Goal: Task Accomplishment & Management: Manage account settings

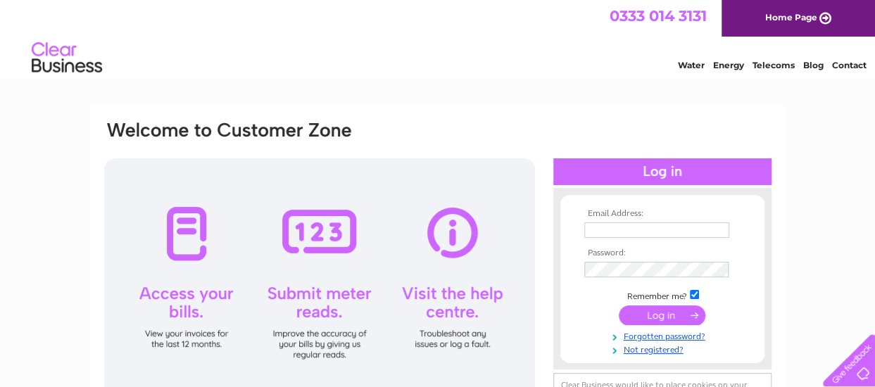
type input "pl@livingambitions.co.uk"
click at [663, 313] on input "submit" at bounding box center [662, 315] width 87 height 20
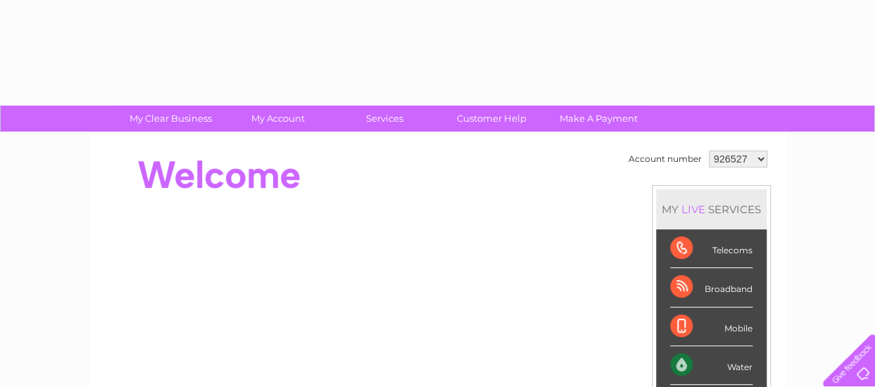
click at [675, 317] on div "Mobile" at bounding box center [711, 327] width 82 height 39
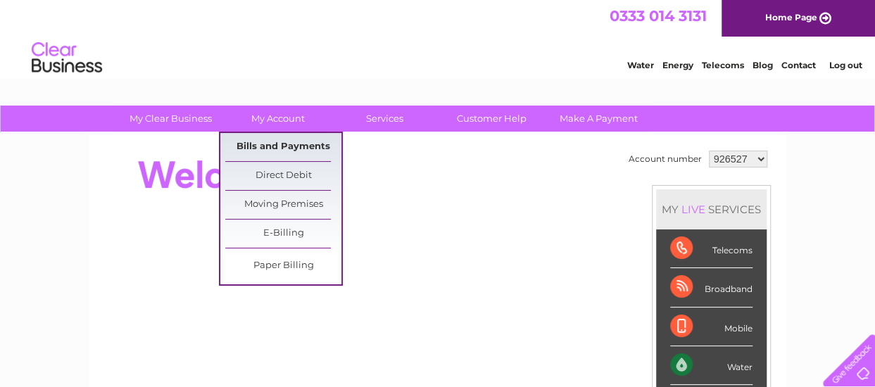
click at [274, 143] on link "Bills and Payments" at bounding box center [283, 147] width 116 height 28
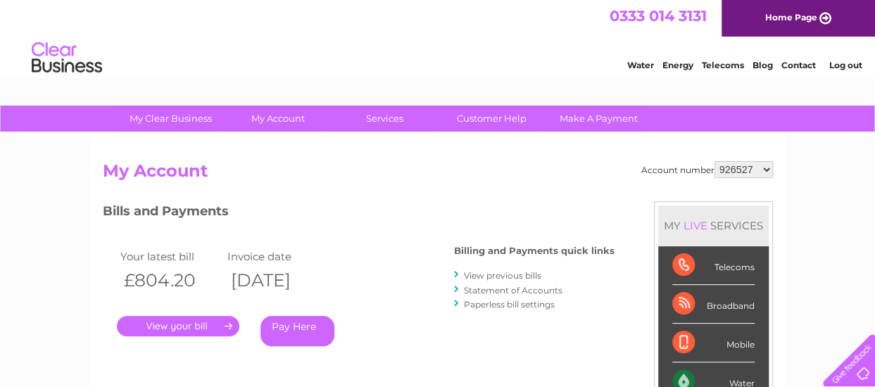
click at [189, 330] on link "." at bounding box center [178, 326] width 122 height 20
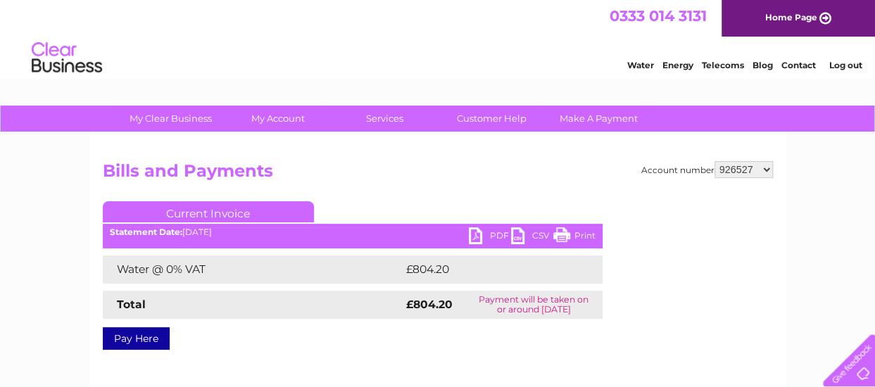
click at [472, 236] on link "PDF" at bounding box center [490, 237] width 42 height 20
click at [392, 189] on div "Account number 926527 973384 1145824 1155529 Bills and Payments Current Invoice…" at bounding box center [438, 266] width 670 height 210
click at [766, 172] on select "926527 973384 1145824 1155529" at bounding box center [743, 169] width 58 height 17
select select "973384"
click at [715, 161] on select "926527 973384 1145824 1155529" at bounding box center [743, 169] width 58 height 17
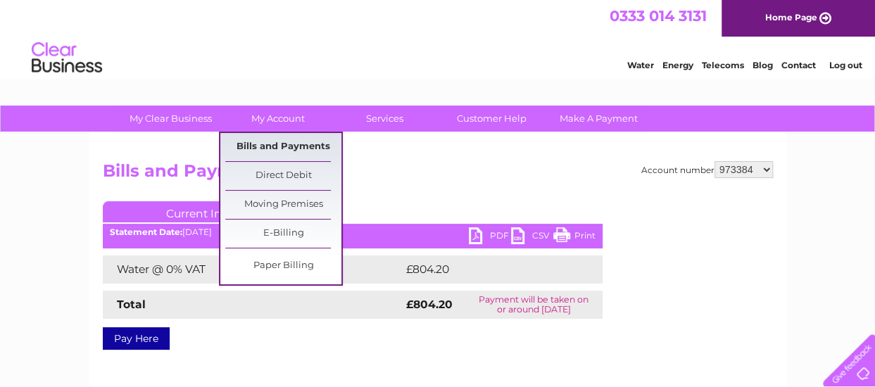
click at [282, 146] on link "Bills and Payments" at bounding box center [283, 147] width 116 height 28
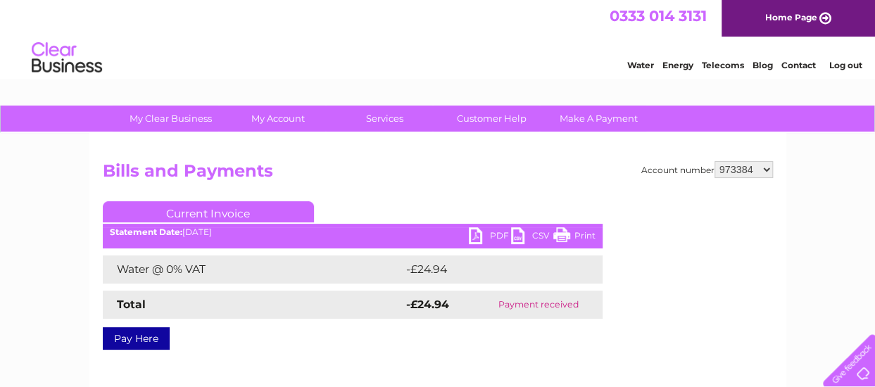
click at [759, 167] on select "926527 973384 1145824 1155529" at bounding box center [743, 169] width 58 height 17
select select "1145824"
click at [715, 161] on select "926527 973384 1145824 1155529" at bounding box center [743, 169] width 58 height 17
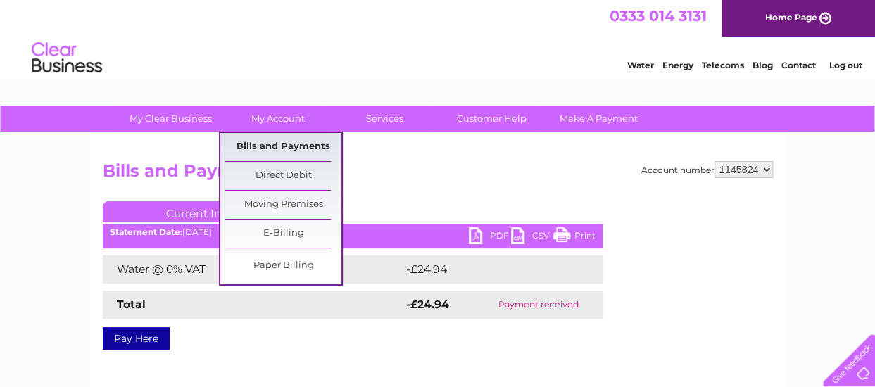
click at [283, 147] on link "Bills and Payments" at bounding box center [283, 147] width 116 height 28
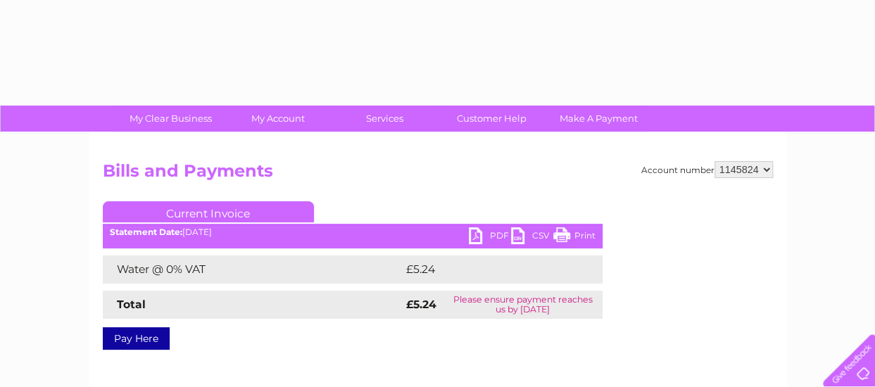
click at [283, 147] on div "Account number 926527 973384 1145824 1155529 Bills and Payments Current Invoice…" at bounding box center [437, 330] width 697 height 394
